Goal: Task Accomplishment & Management: Manage account settings

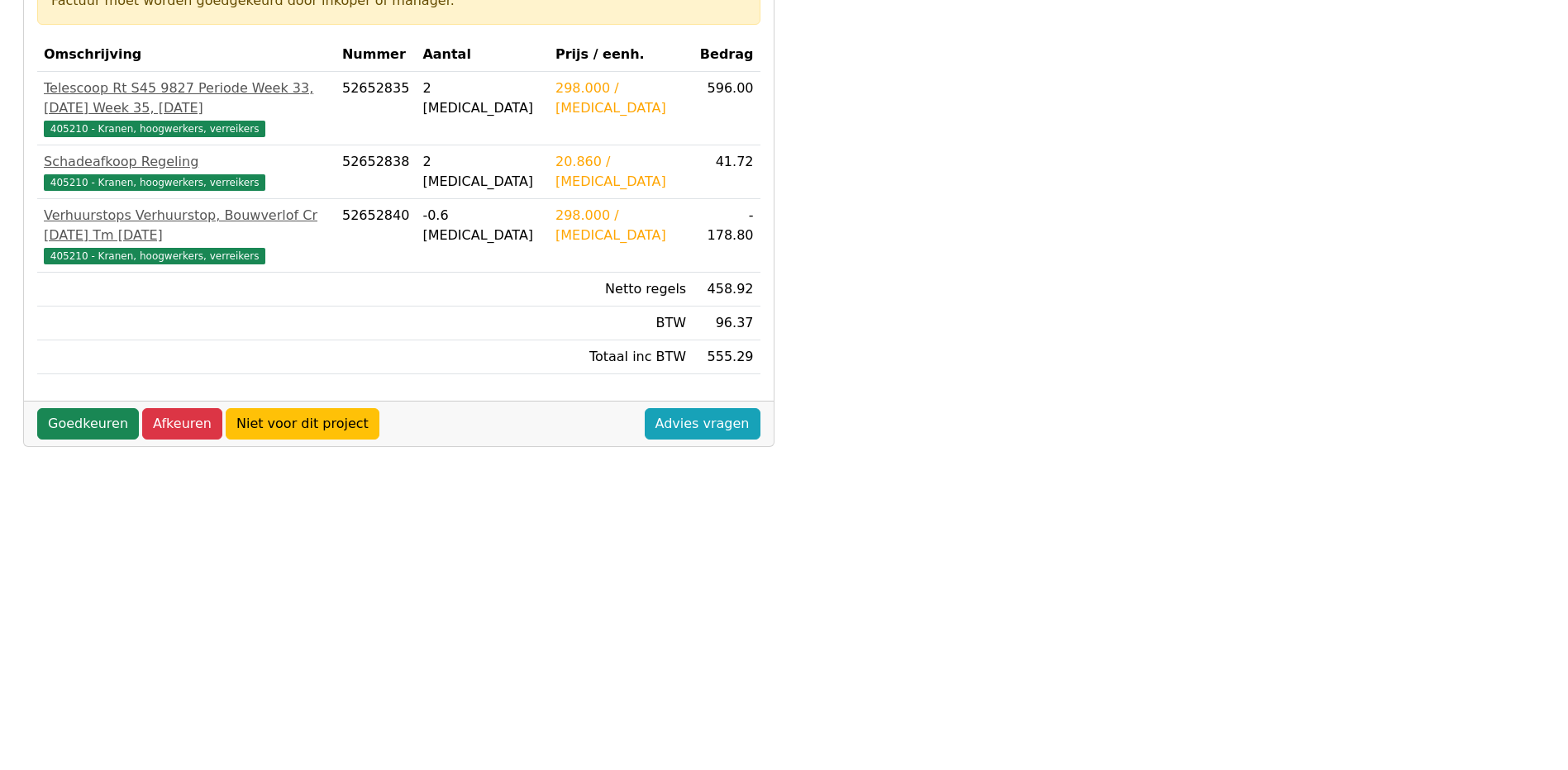
scroll to position [331, 0]
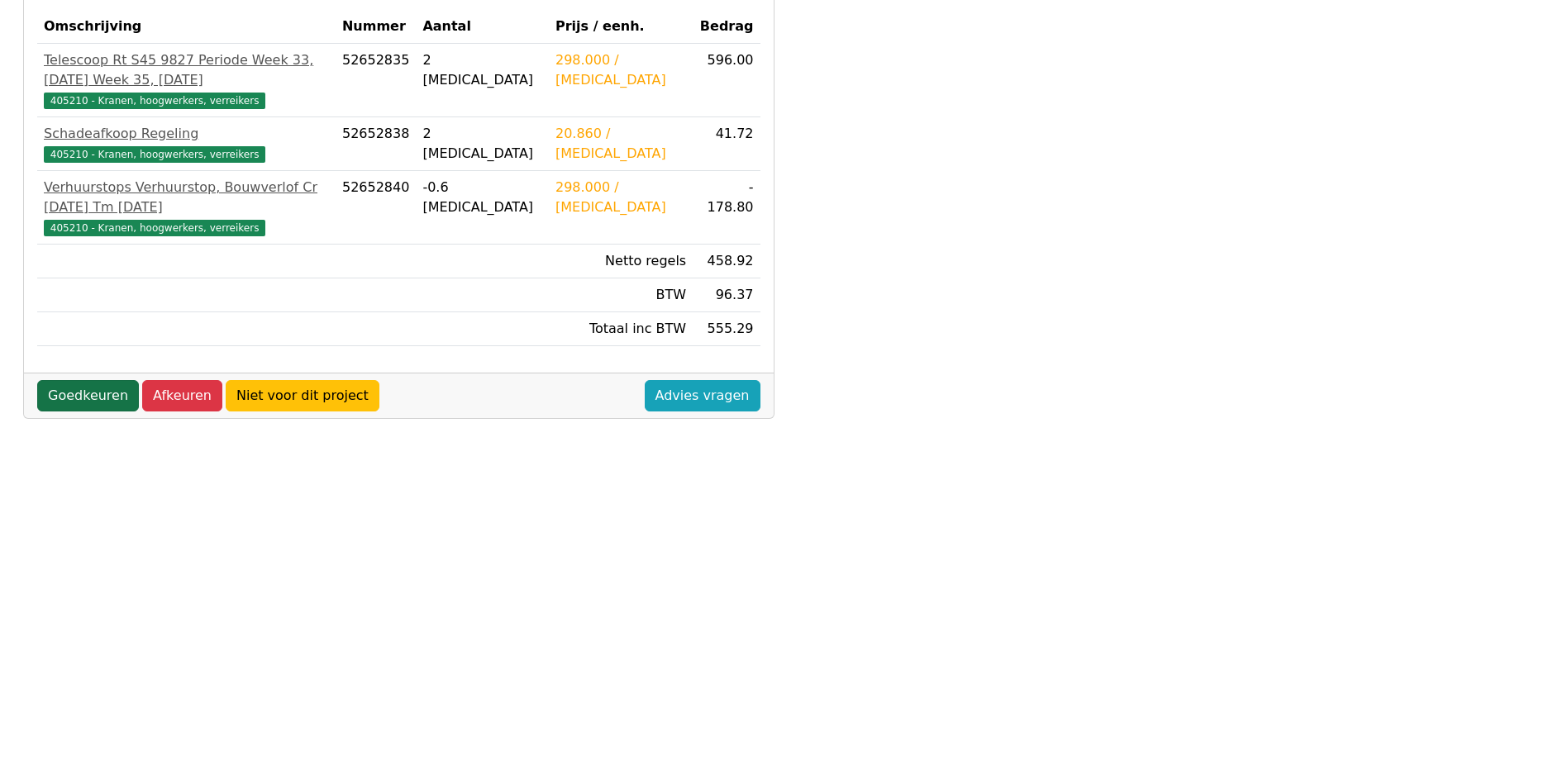
click at [94, 397] on link "Goedkeuren" at bounding box center [87, 396] width 102 height 31
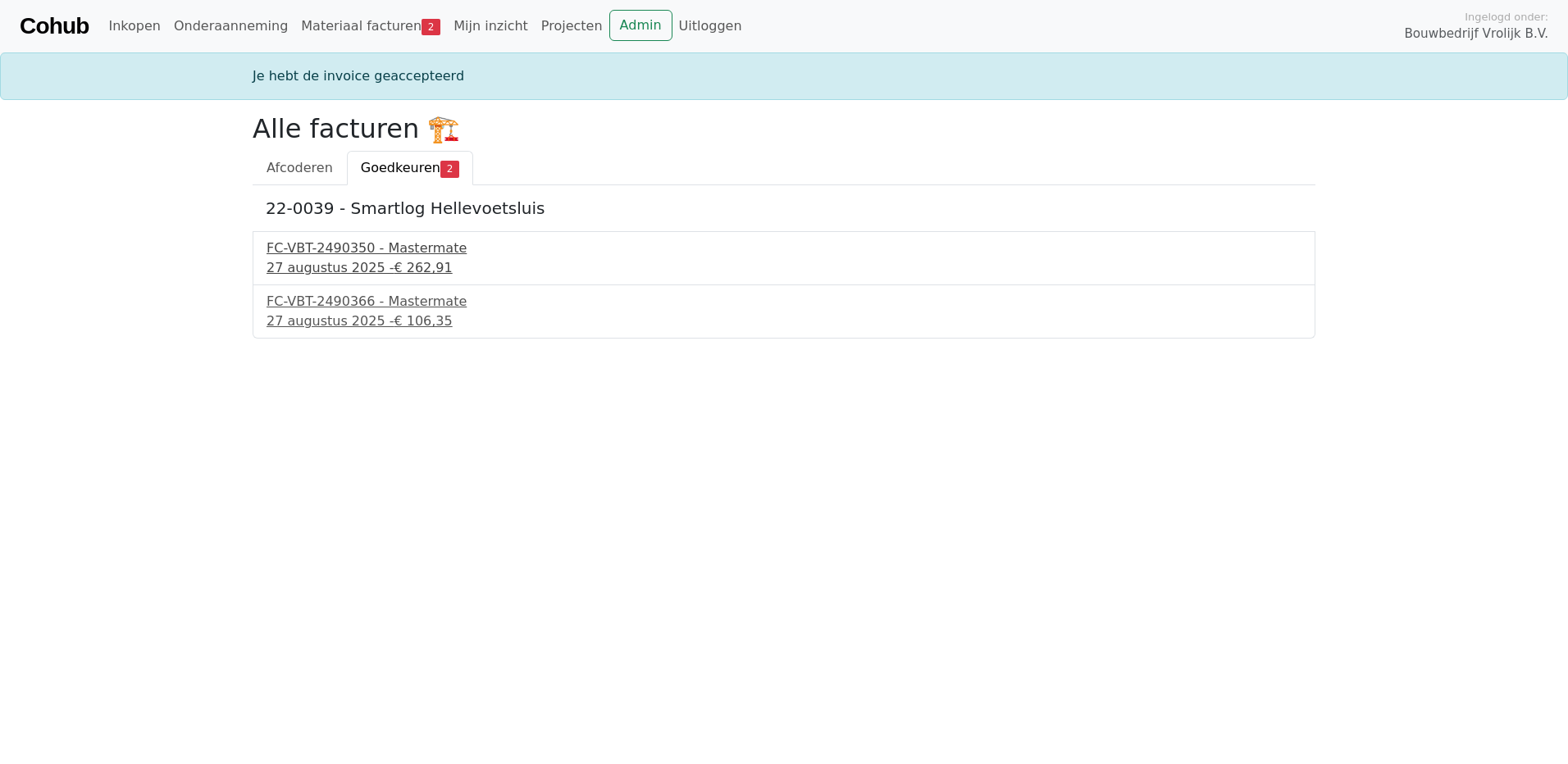
click at [324, 248] on div "FC-VBT-2490350 - Mastermate" at bounding box center [784, 249] width 1035 height 19
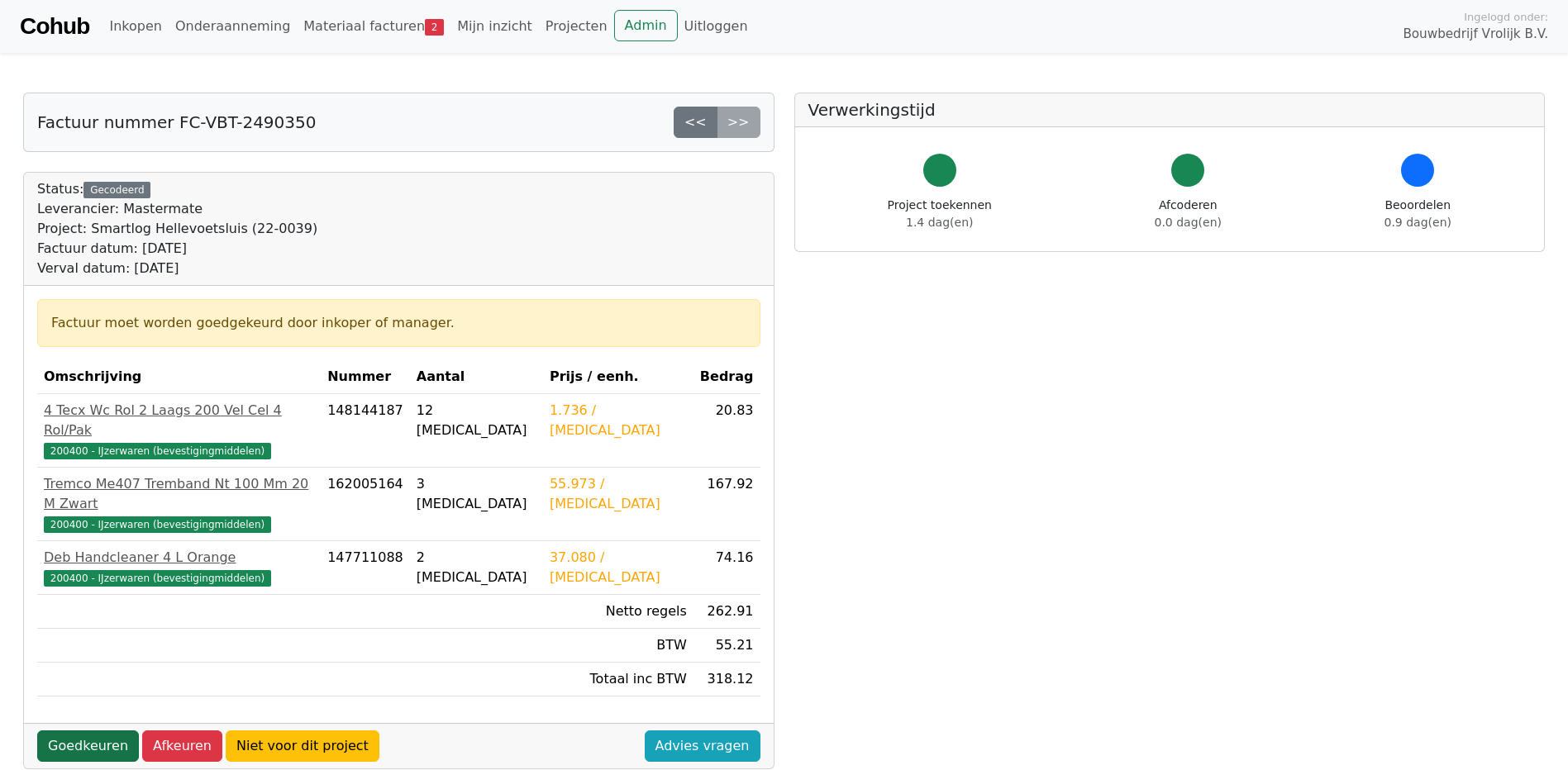
click at [110, 730] on link "Goedkeuren" at bounding box center [87, 746] width 102 height 31
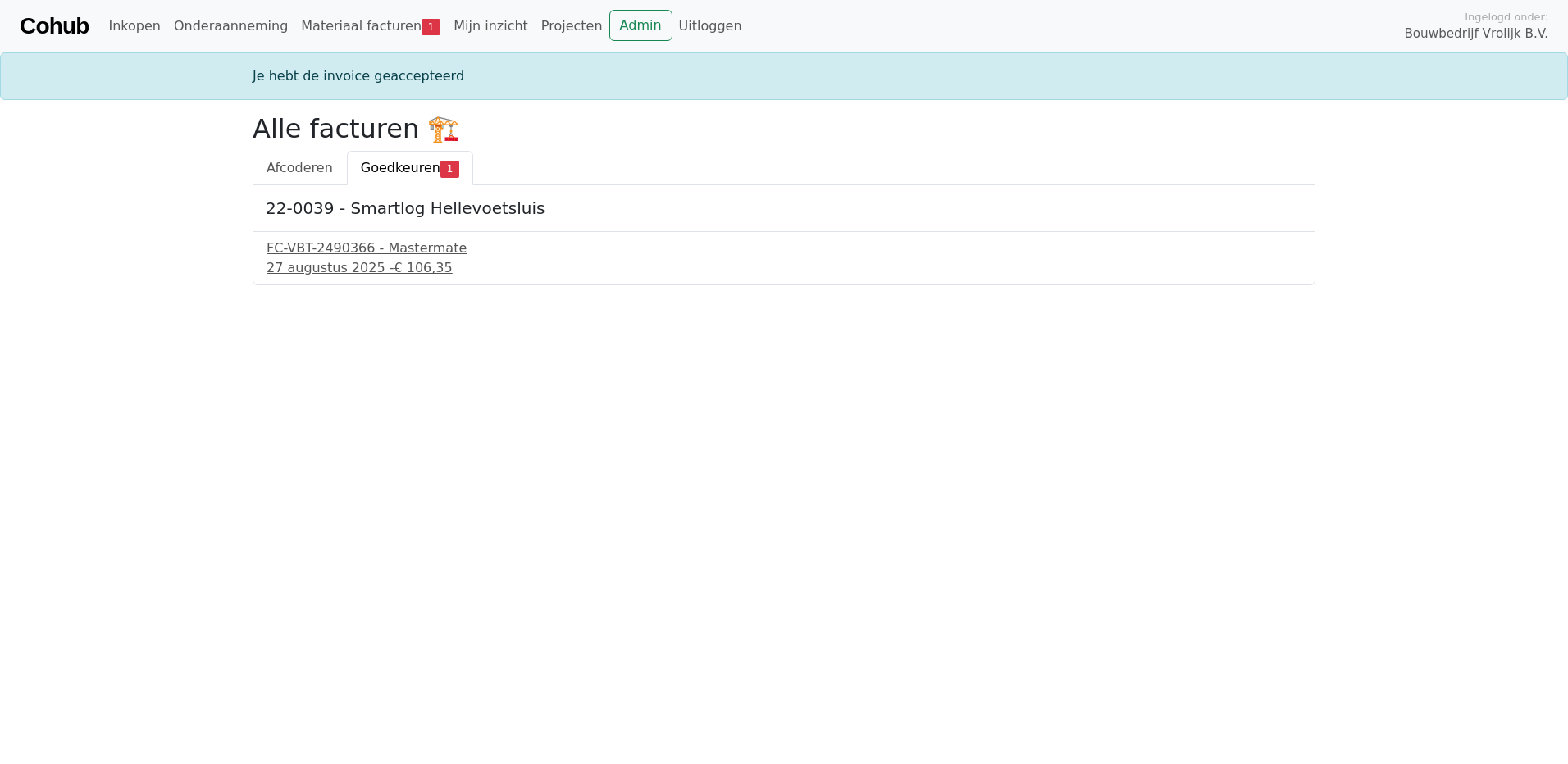
click at [343, 234] on div "FC-VBT-2490366 - Mastermate 27 augustus 2025 - € 106,35" at bounding box center [784, 258] width 1063 height 54
click at [335, 264] on div "27 augustus 2025 - € 106,35" at bounding box center [784, 268] width 1035 height 19
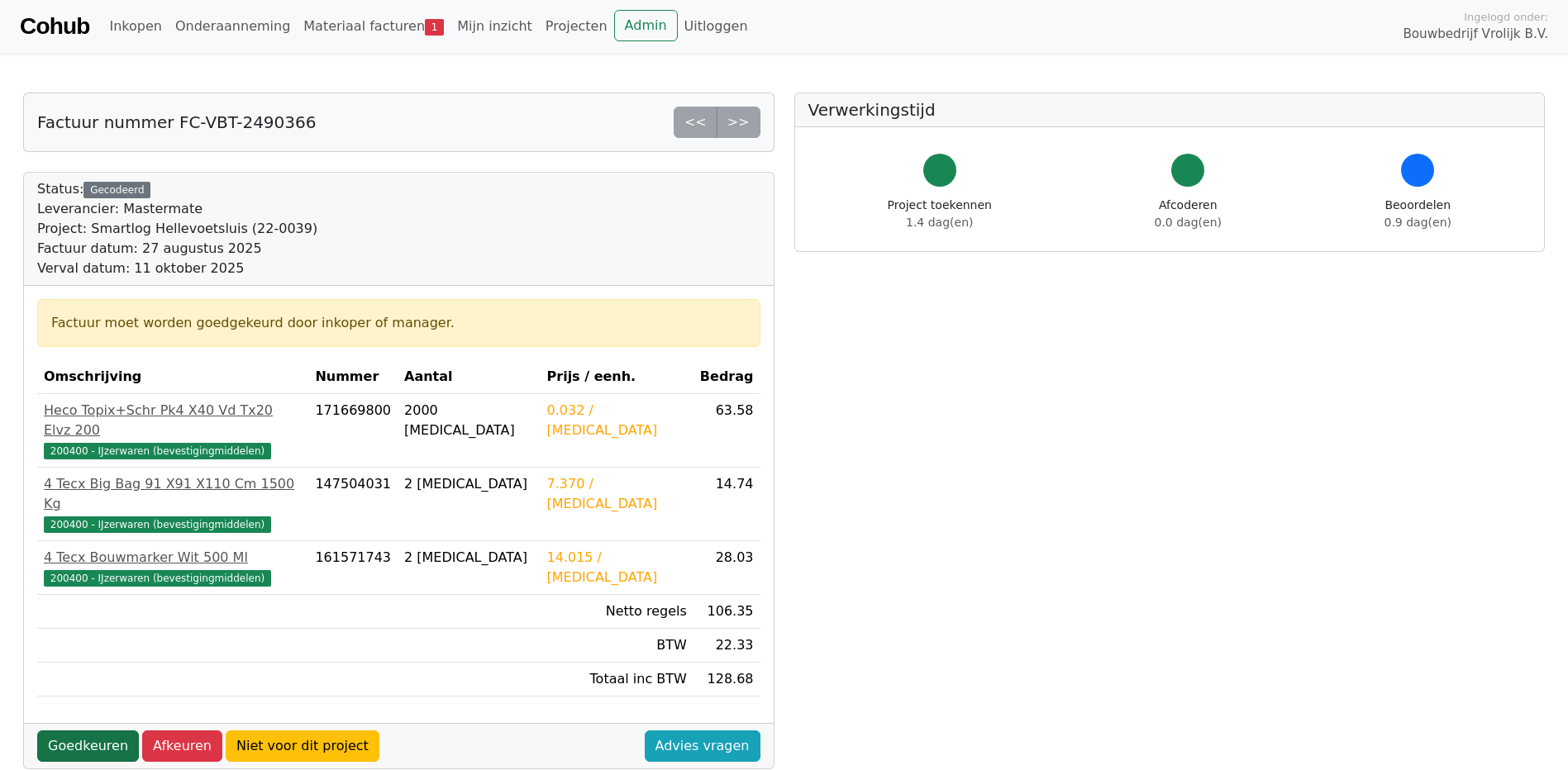
click at [72, 730] on link "Goedkeuren" at bounding box center [87, 746] width 102 height 31
